Goal: Task Accomplishment & Management: Manage account settings

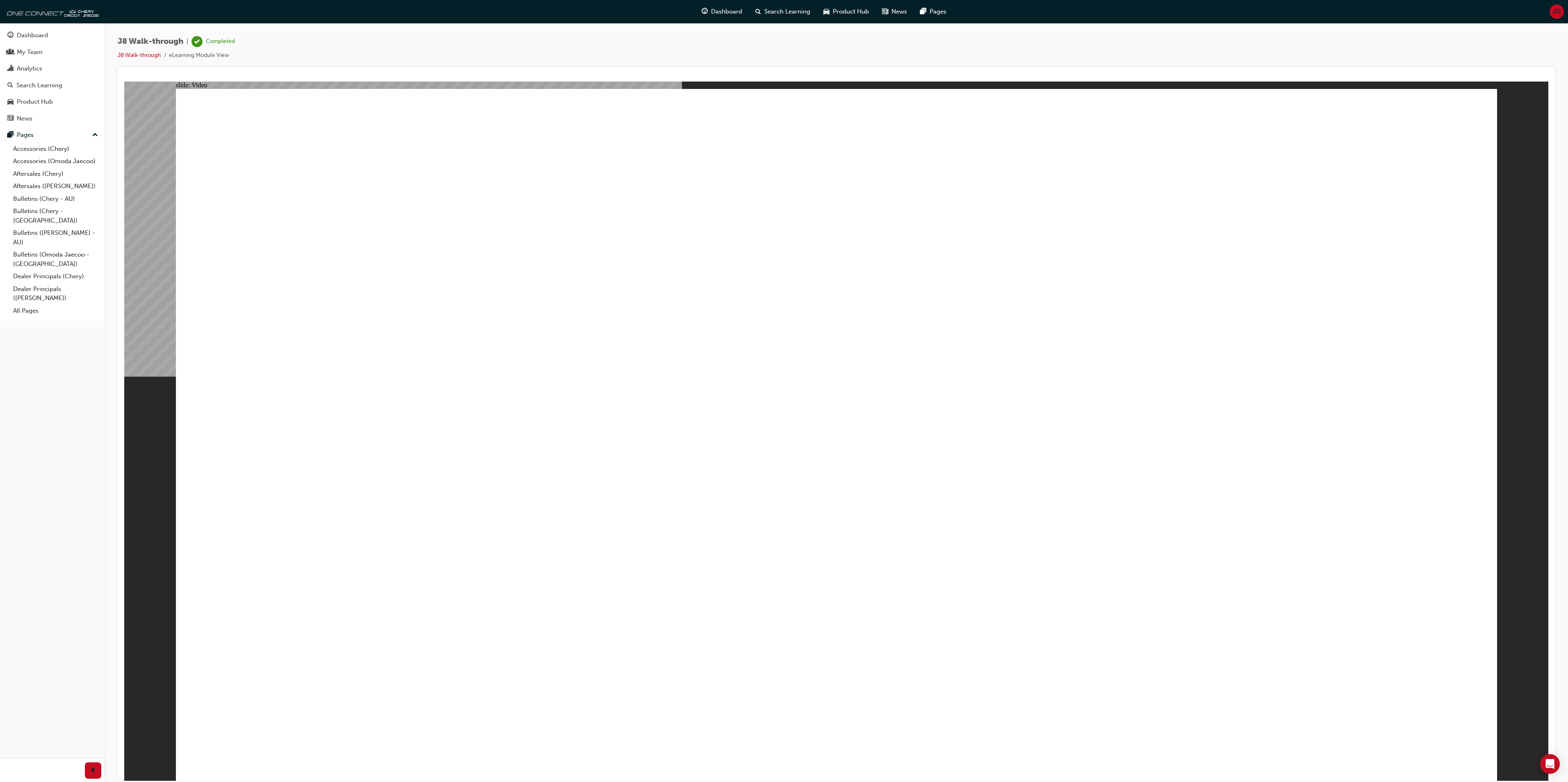
click at [1556, 8] on span "JD" at bounding box center [1556, 11] width 8 height 9
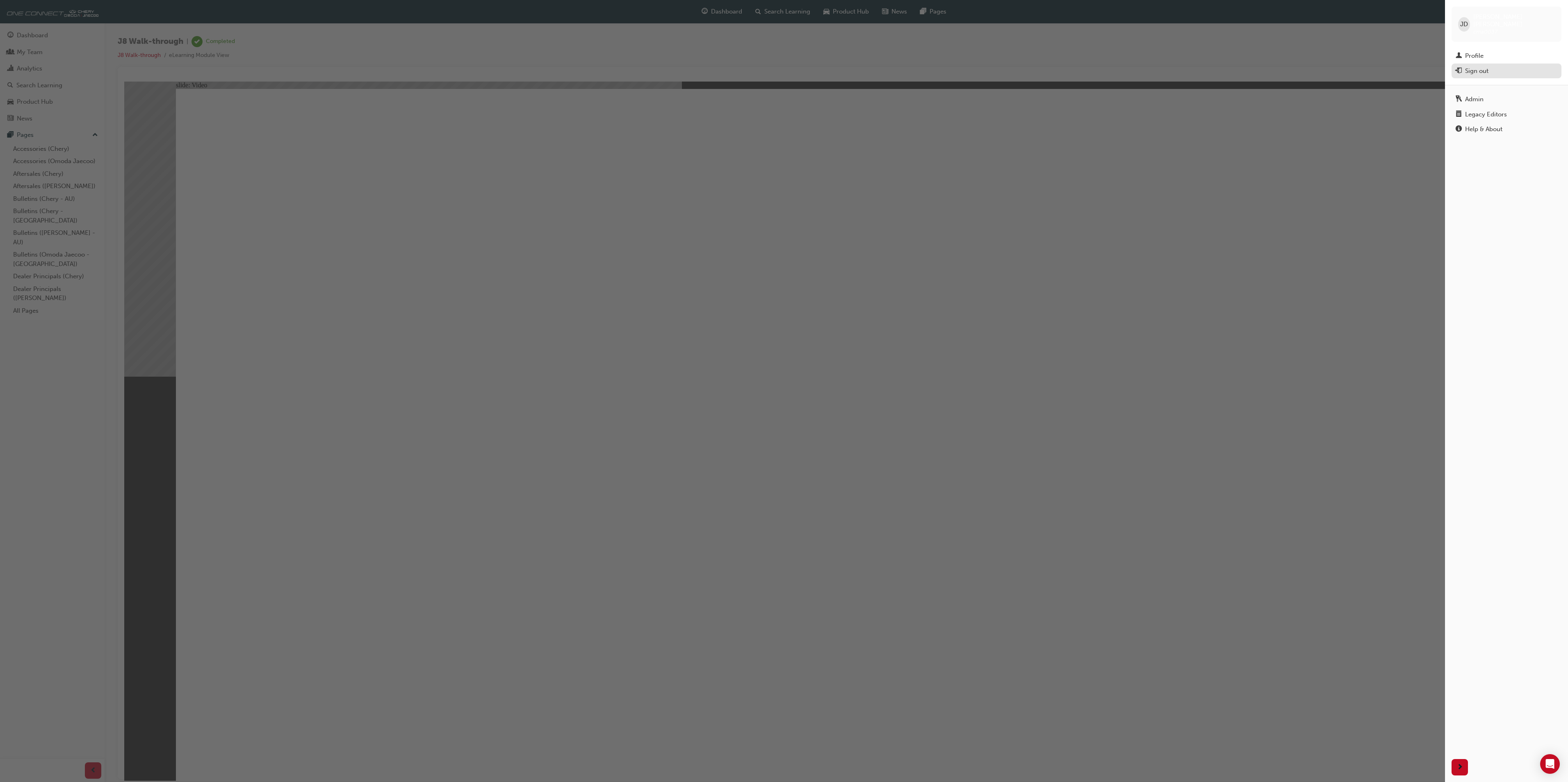
click at [1479, 66] on div "Sign out" at bounding box center [1477, 71] width 23 height 9
